Goal: Check status: Check status

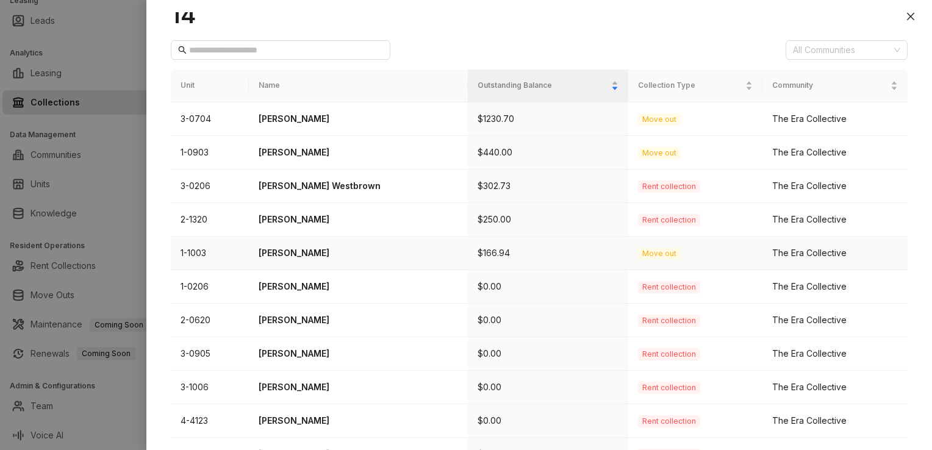
scroll to position [122, 0]
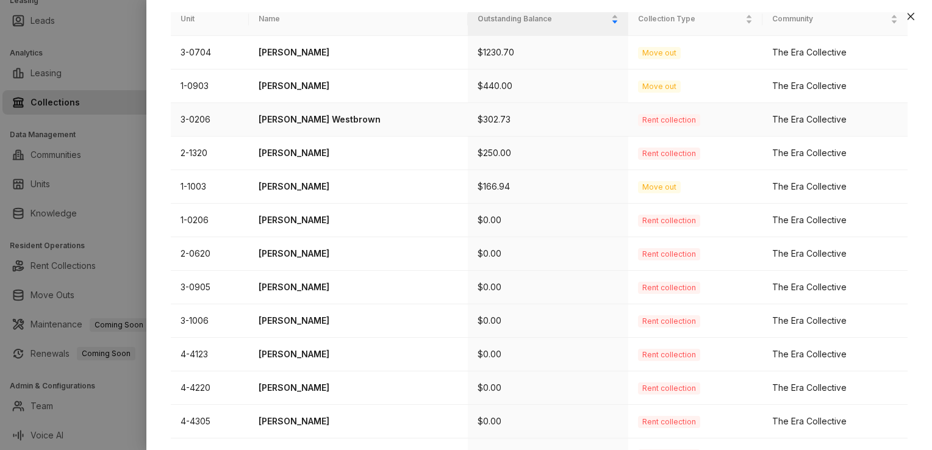
click at [307, 118] on p "[PERSON_NAME] Westbrown" at bounding box center [359, 119] width 200 height 13
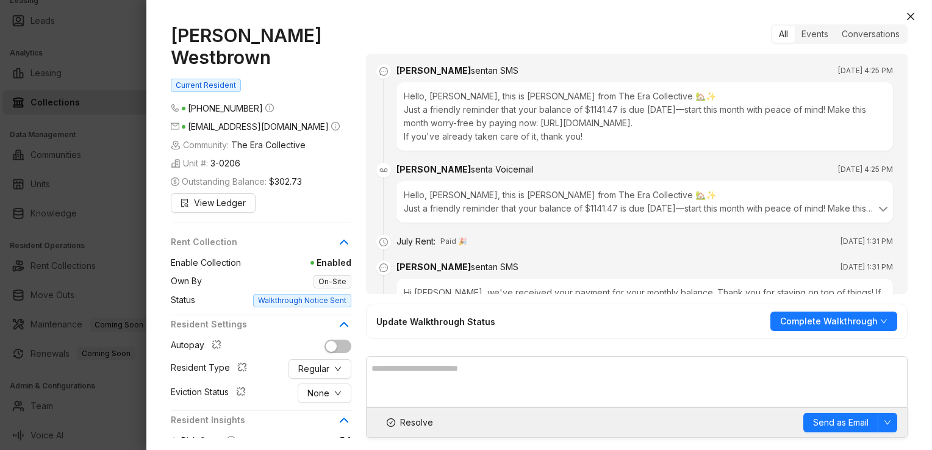
scroll to position [1967, 0]
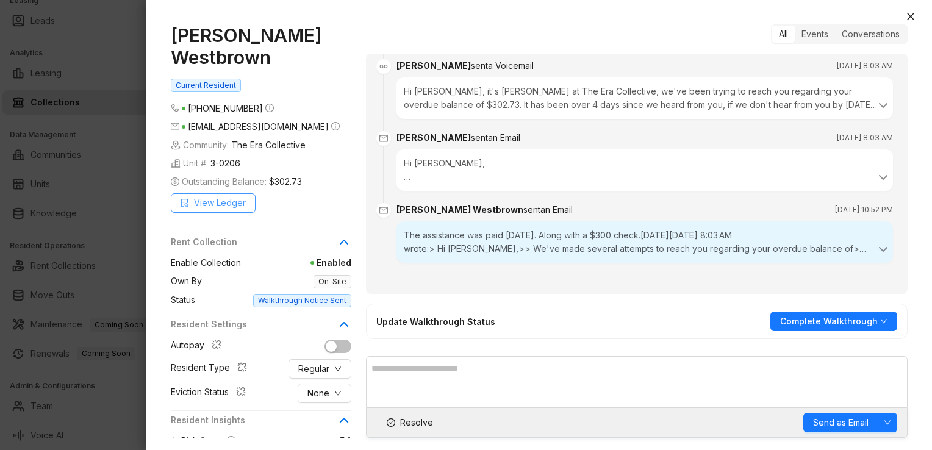
click at [217, 196] on span "View Ledger" at bounding box center [220, 202] width 52 height 13
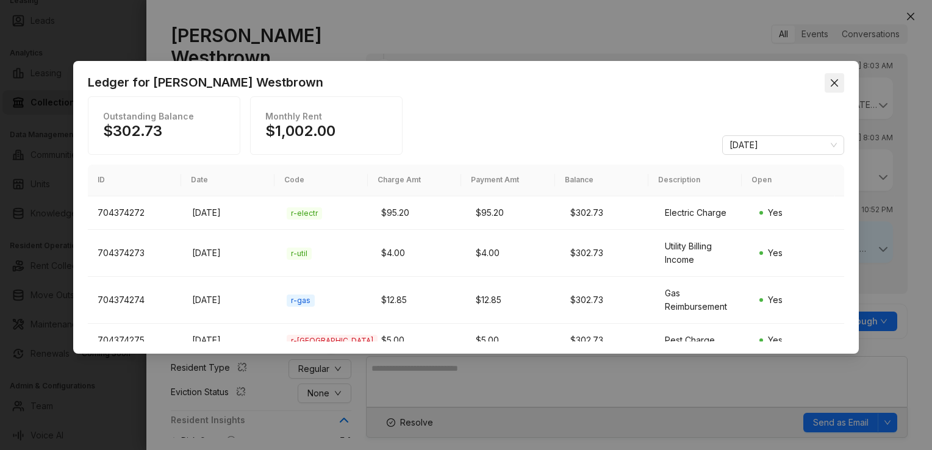
click at [841, 81] on span "Close" at bounding box center [835, 83] width 20 height 10
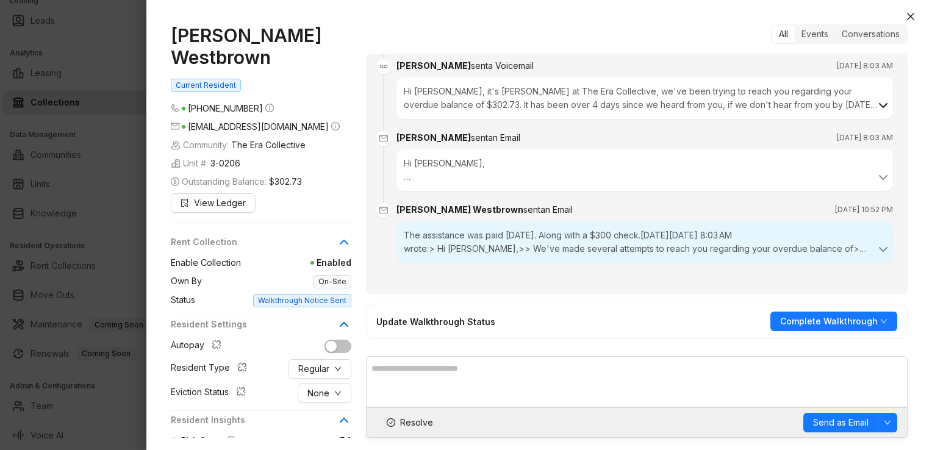
click at [876, 107] on icon at bounding box center [883, 105] width 15 height 15
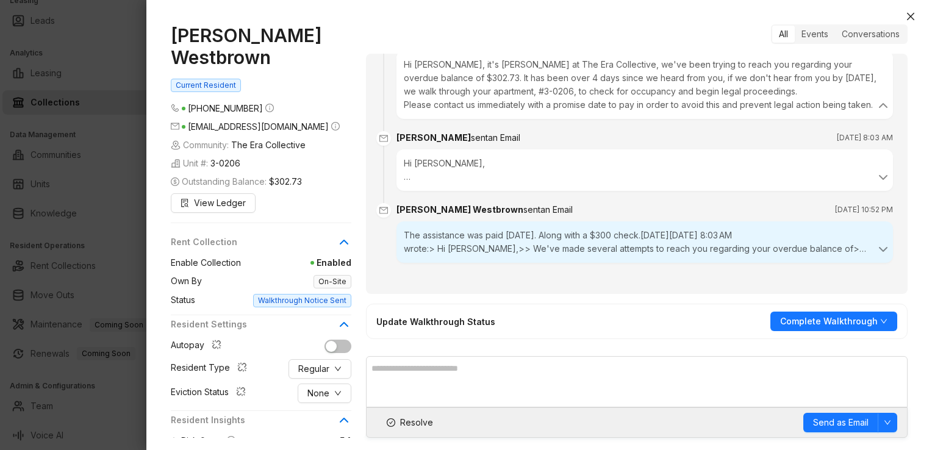
scroll to position [2008, 0]
click at [876, 175] on icon at bounding box center [883, 177] width 15 height 15
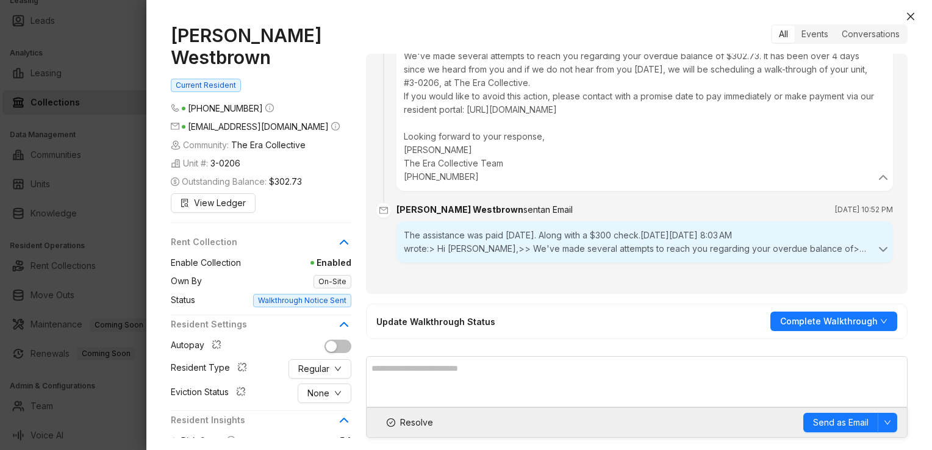
scroll to position [2130, 0]
click at [876, 257] on icon at bounding box center [883, 249] width 15 height 15
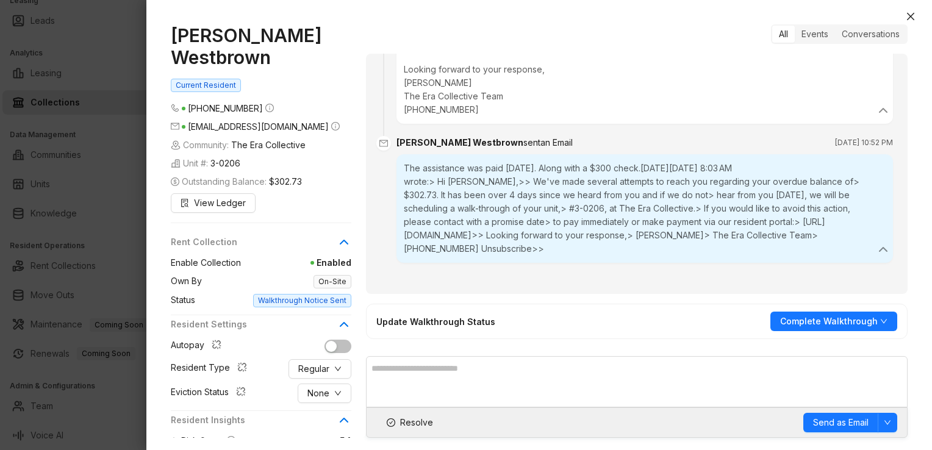
scroll to position [2209, 0]
drag, startPoint x: 169, startPoint y: 34, endPoint x: 348, endPoint y: 26, distance: 179.6
click at [348, 26] on div "[PERSON_NAME][GEOGRAPHIC_DATA] Current Resident [PHONE_NUMBER] [EMAIL_ADDRESS][…" at bounding box center [539, 231] width 786 height 438
drag, startPoint x: 348, startPoint y: 26, endPoint x: 320, endPoint y: 33, distance: 29.5
copy h1 "[PERSON_NAME] Westbrown"
